Goal: Information Seeking & Learning: Find specific fact

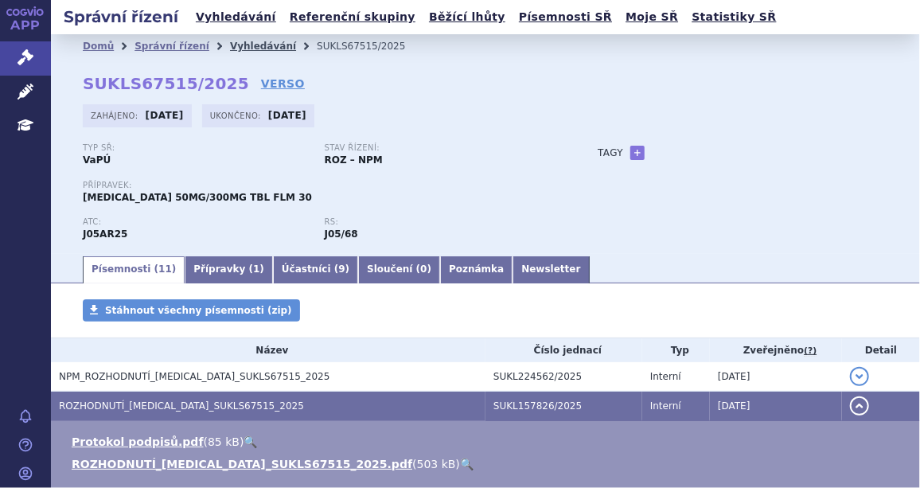
click at [237, 46] on link "Vyhledávání" at bounding box center [263, 46] width 66 height 11
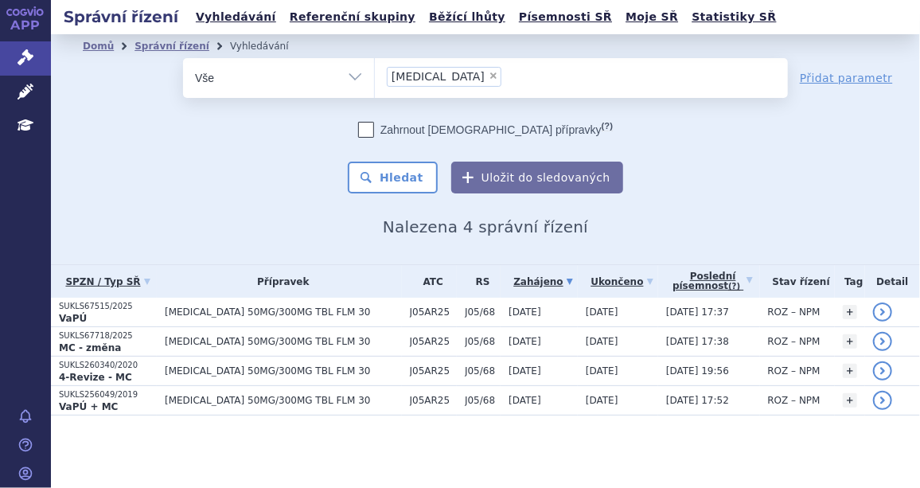
click at [489, 72] on span "×" at bounding box center [494, 76] width 10 height 10
click at [375, 72] on select "[MEDICAL_DATA]" at bounding box center [374, 77] width 1 height 40
select select
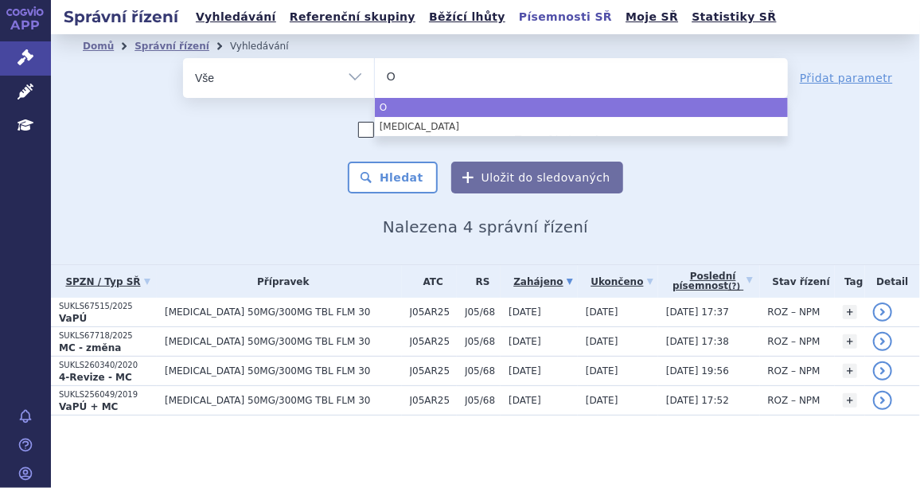
type input "Om"
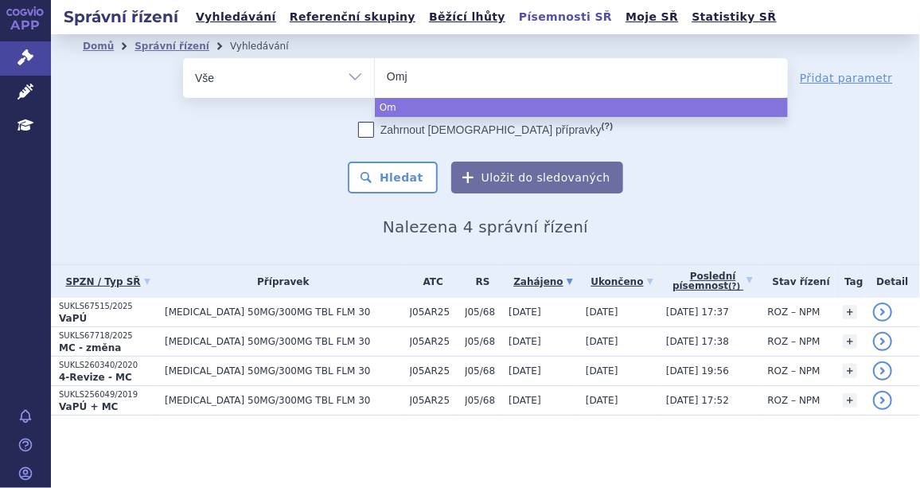
type input "Omjj"
type input "Omjja"
type input "Omjjara"
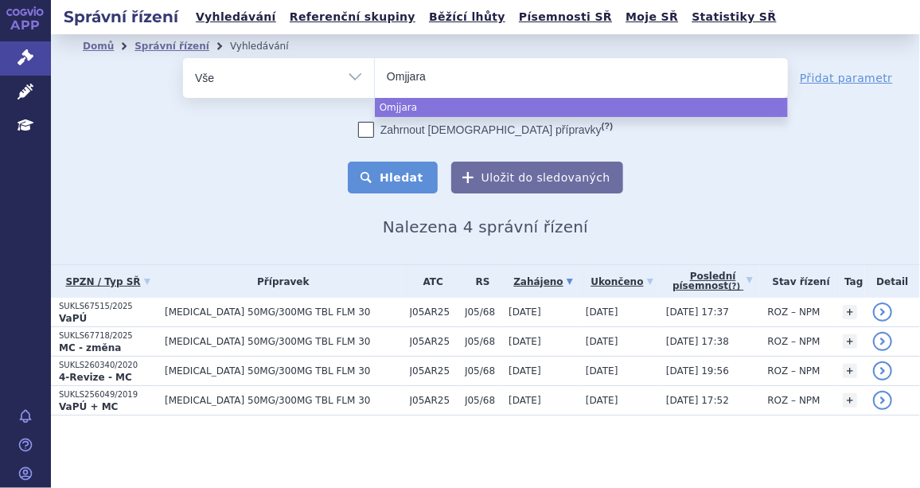
select select "Omjjara"
click at [426, 170] on button "Hledat" at bounding box center [393, 178] width 90 height 32
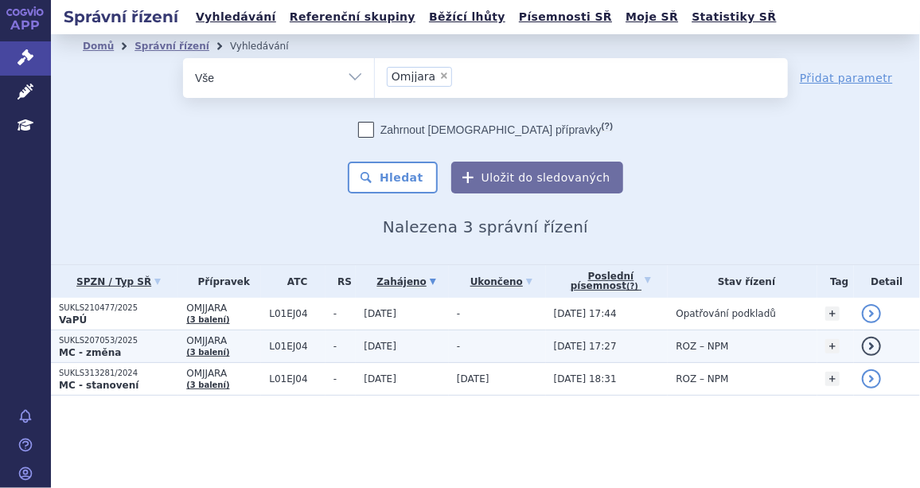
click at [111, 340] on p "SUKLS207053/2025" at bounding box center [118, 340] width 119 height 11
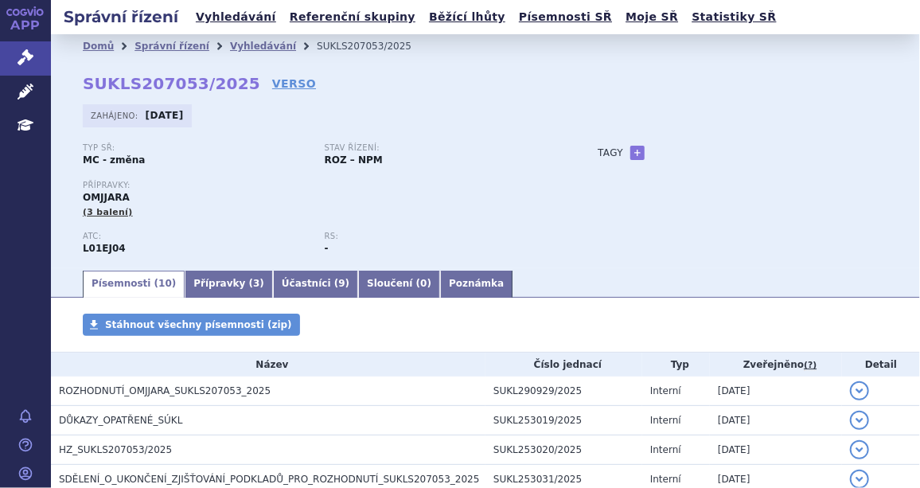
drag, startPoint x: 87, startPoint y: 79, endPoint x: 238, endPoint y: 80, distance: 151.3
click at [238, 80] on div "Domů Správní řízení Vyhledávání SUKLS207053/2025 SUKLS207053/2025 VERSO Zahájen…" at bounding box center [485, 163] width 869 height 210
drag, startPoint x: 238, startPoint y: 80, endPoint x: 224, endPoint y: 109, distance: 32.0
click at [224, 109] on div "Zahájeno: 28.05.2025" at bounding box center [486, 119] width 806 height 31
drag, startPoint x: 81, startPoint y: 82, endPoint x: 231, endPoint y: 87, distance: 149.8
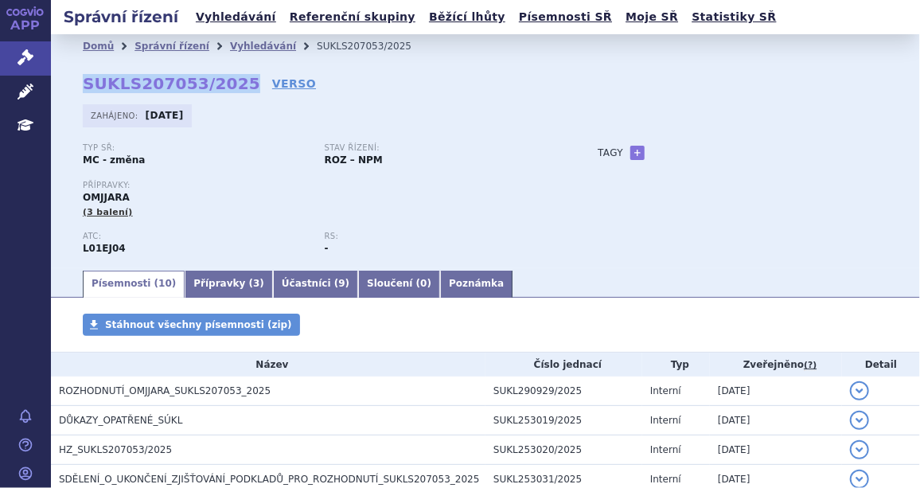
click at [231, 87] on div "Domů Správní řízení Vyhledávání SUKLS207053/2025 SUKLS207053/2025 VERSO Zahájen…" at bounding box center [485, 163] width 869 height 210
copy strong "SUKLS207053/2025"
click at [272, 83] on link "VERSO" at bounding box center [294, 84] width 44 height 16
